Goal: Information Seeking & Learning: Learn about a topic

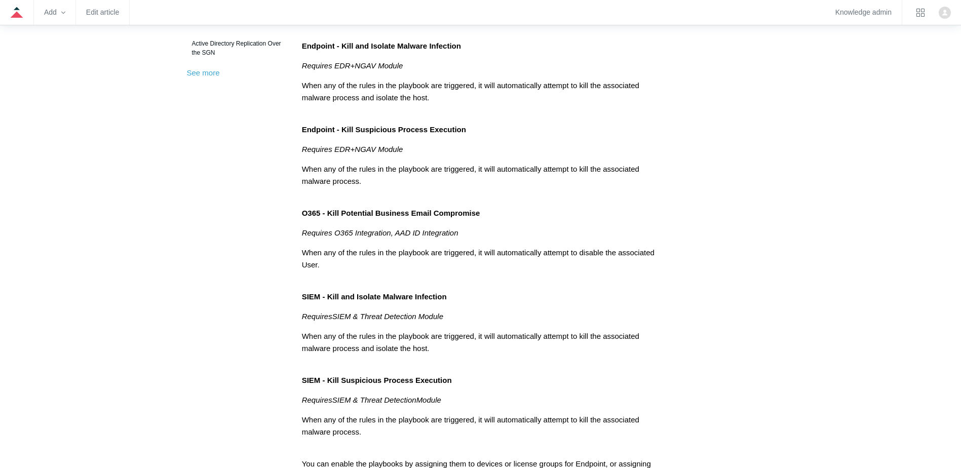
scroll to position [355, 0]
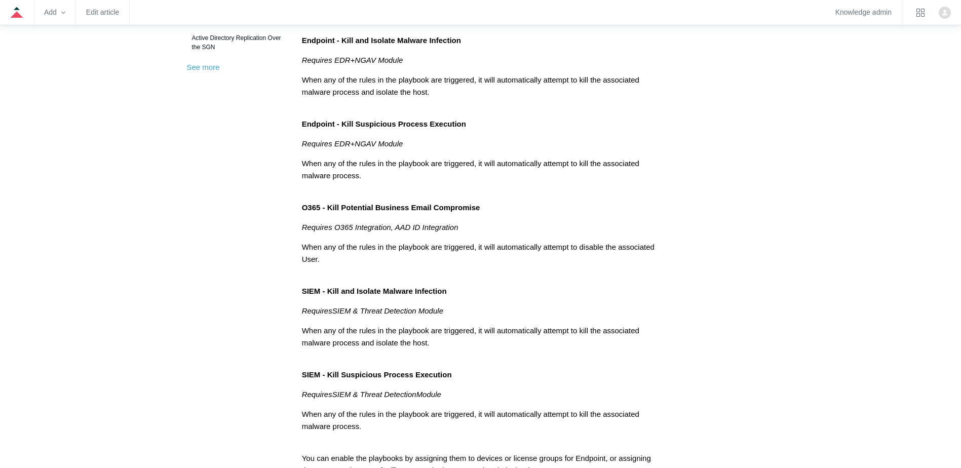
drag, startPoint x: 286, startPoint y: 125, endPoint x: 444, endPoint y: 139, distance: 158.8
drag, startPoint x: 444, startPoint y: 139, endPoint x: 390, endPoint y: 144, distance: 54.0
click at [390, 144] on em "Requires EDR+NGAV Module" at bounding box center [352, 143] width 101 height 9
click at [435, 144] on p "Requires EDR+NGAV Module" at bounding box center [481, 144] width 358 height 12
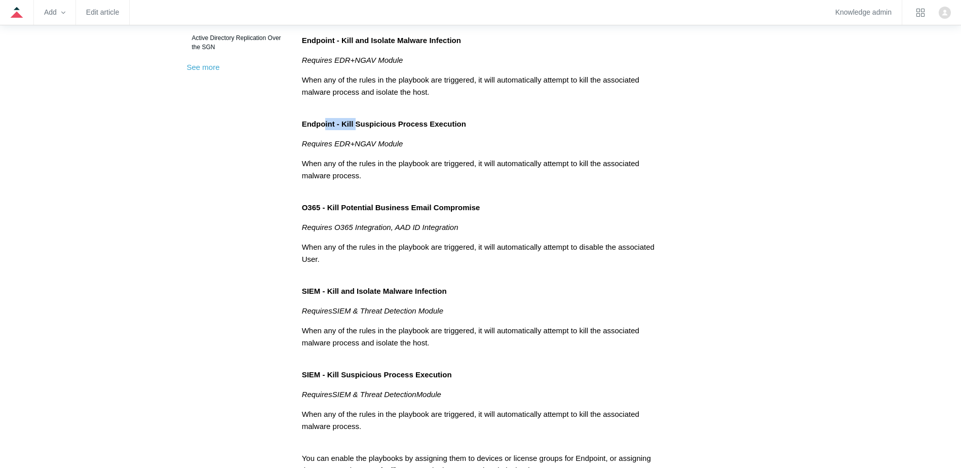
drag, startPoint x: 326, startPoint y: 117, endPoint x: 303, endPoint y: 113, distance: 23.7
drag, startPoint x: 303, startPoint y: 113, endPoint x: 272, endPoint y: 106, distance: 31.5
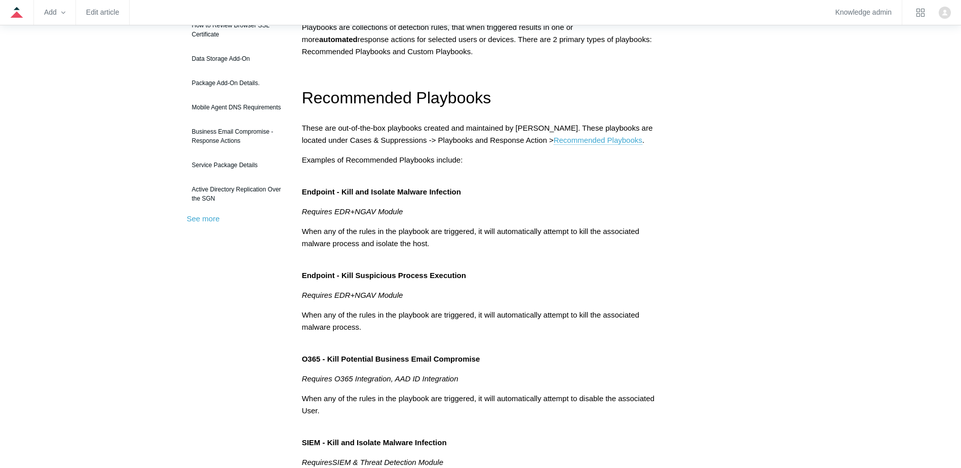
scroll to position [203, 0]
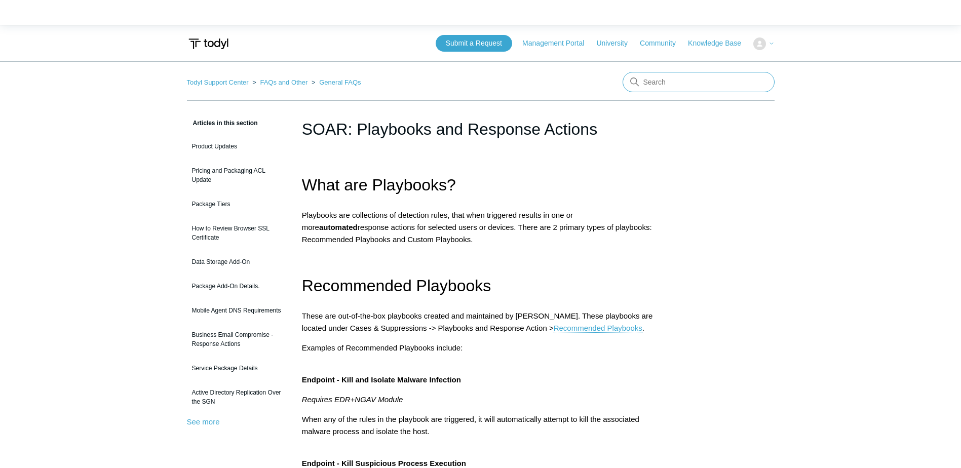
click at [675, 87] on input "Search" at bounding box center [699, 82] width 152 height 20
type input "soar"
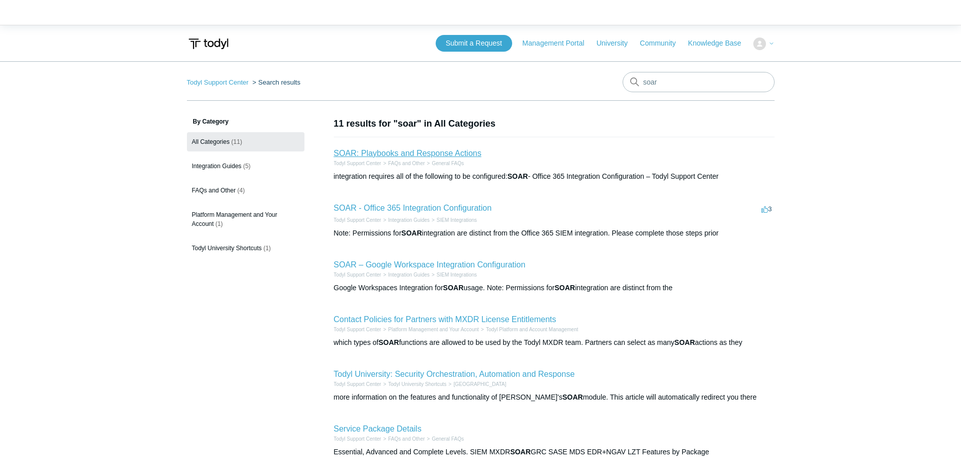
click at [408, 157] on link "SOAR: Playbooks and Response Actions" at bounding box center [408, 153] width 148 height 9
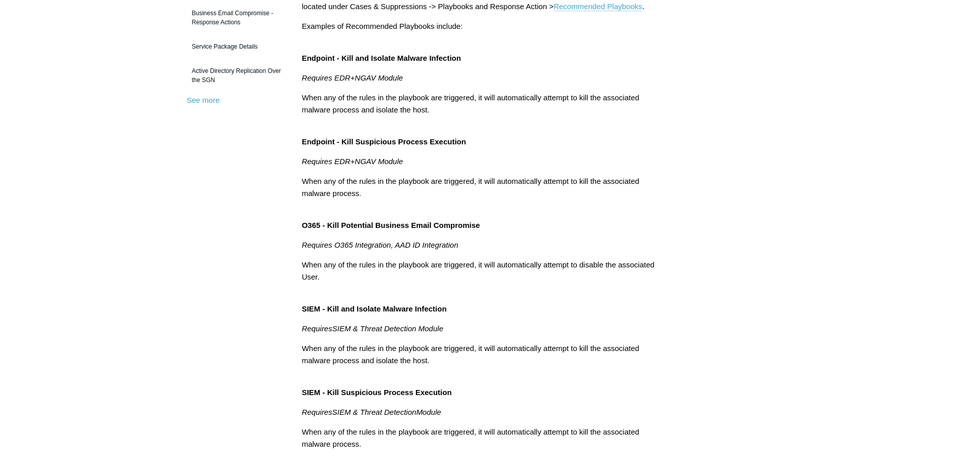
scroll to position [304, 0]
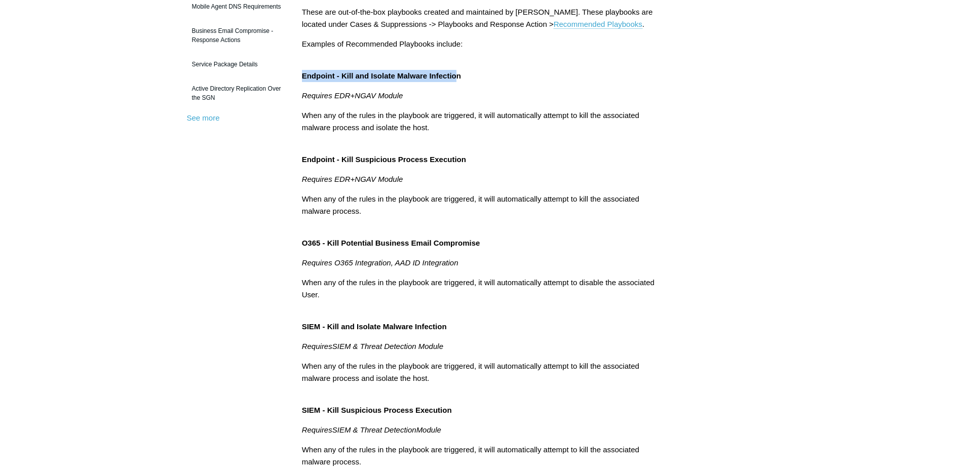
drag, startPoint x: 297, startPoint y: 70, endPoint x: 455, endPoint y: 80, distance: 158.9
drag, startPoint x: 455, startPoint y: 80, endPoint x: 377, endPoint y: 95, distance: 80.0
click at [377, 95] on em "Requires EDR+NGAV Module" at bounding box center [352, 95] width 101 height 9
drag, startPoint x: 308, startPoint y: 95, endPoint x: 415, endPoint y: 96, distance: 106.4
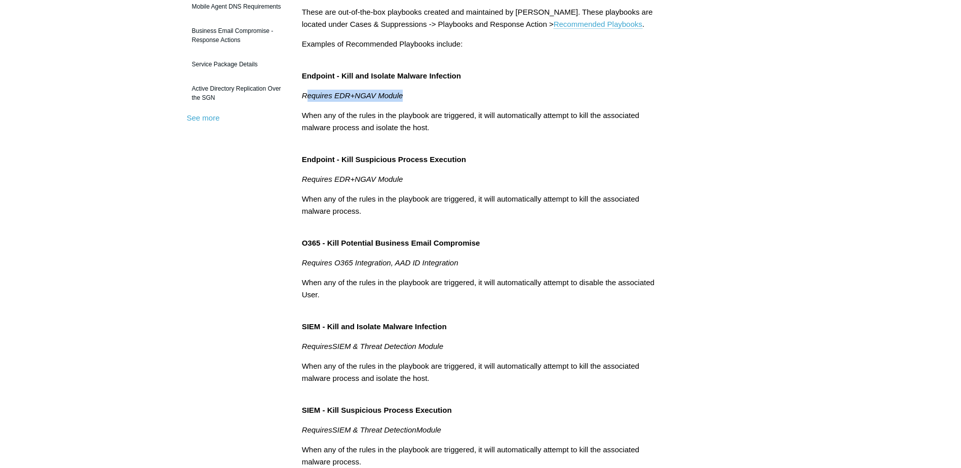
click at [415, 96] on p "Requires EDR+NGAV Module" at bounding box center [481, 96] width 358 height 12
drag, startPoint x: 335, startPoint y: 167, endPoint x: 435, endPoint y: 177, distance: 100.9
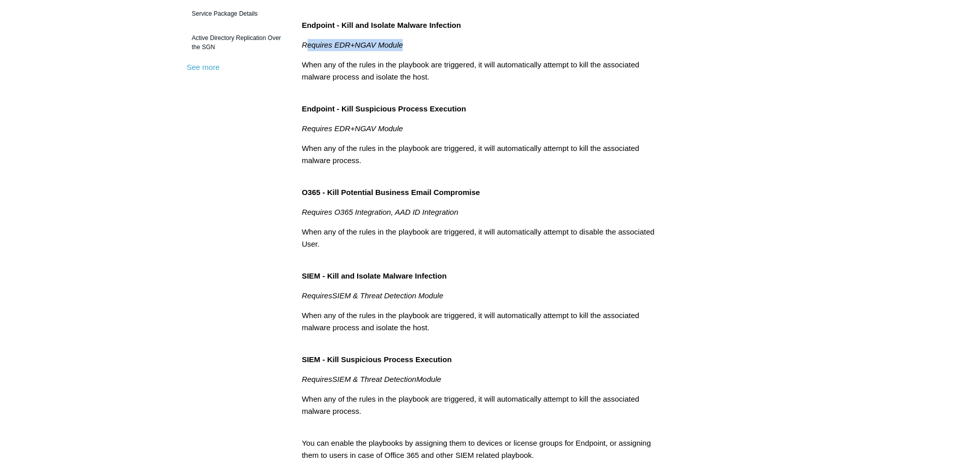
scroll to position [456, 0]
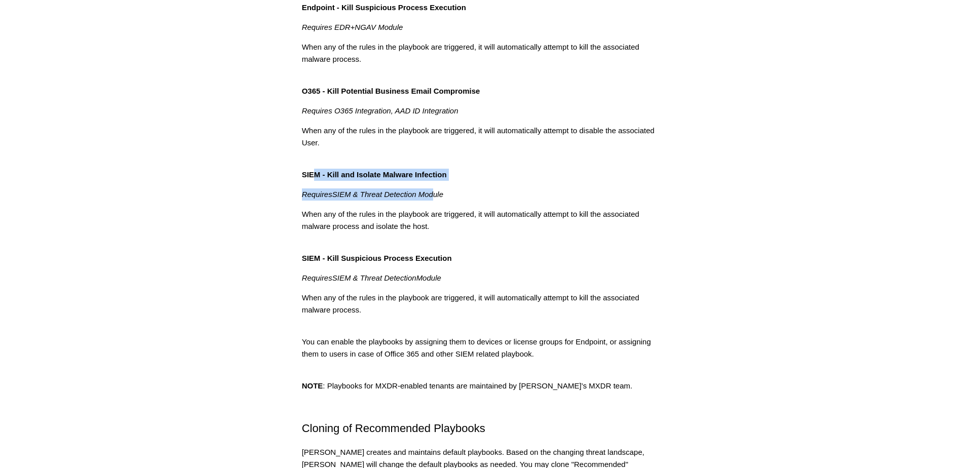
drag, startPoint x: 352, startPoint y: 173, endPoint x: 438, endPoint y: 184, distance: 86.9
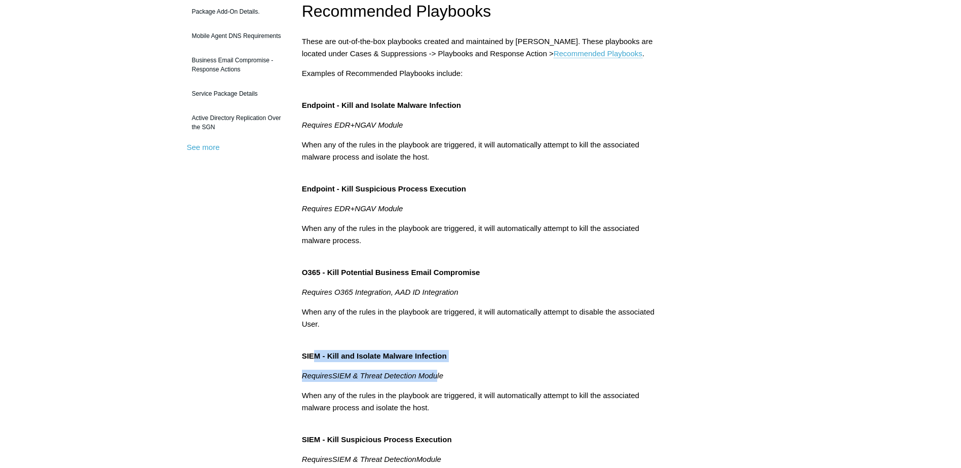
scroll to position [51, 0]
